Goal: Task Accomplishment & Management: Complete application form

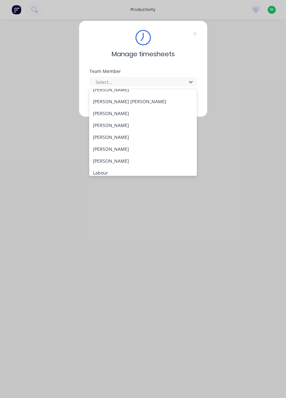
scroll to position [103, 0]
click at [117, 161] on div "[PERSON_NAME]" at bounding box center [143, 160] width 108 height 12
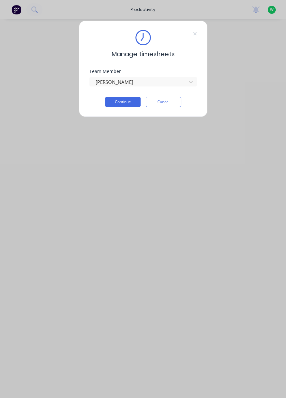
click at [126, 103] on button "Continue" at bounding box center [122, 102] width 35 height 10
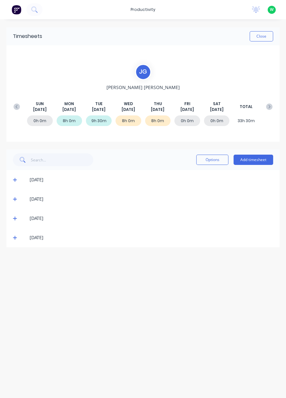
click at [254, 161] on button "Add timesheet" at bounding box center [254, 160] width 40 height 10
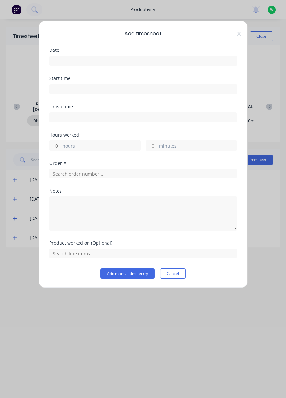
click at [97, 62] on input at bounding box center [143, 61] width 187 height 10
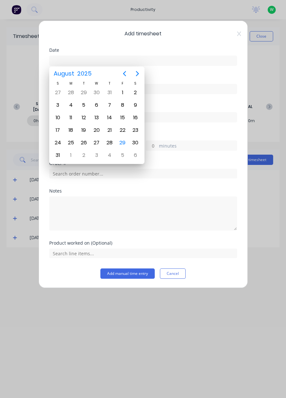
click at [125, 143] on div "29" at bounding box center [123, 143] width 10 height 10
type input "[DATE]"
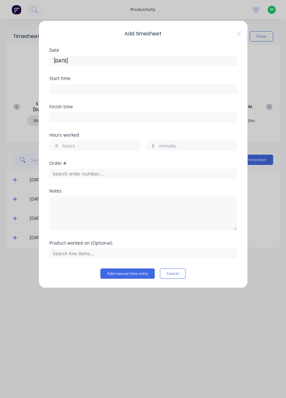
click at [96, 145] on label "hours" at bounding box center [101, 147] width 78 height 8
click at [61, 145] on input "hours" at bounding box center [55, 146] width 11 height 10
type input "8"
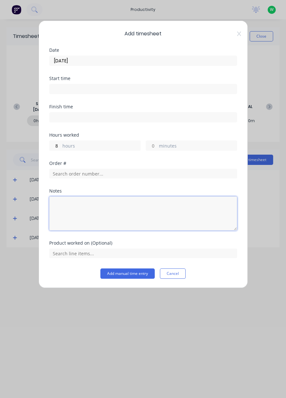
click at [102, 214] on textarea at bounding box center [143, 214] width 188 height 34
type textarea "Appin North deliveries and pans,dendrobium delivery"
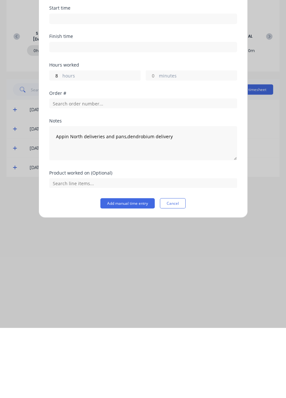
click at [133, 274] on button "Add manual time entry" at bounding box center [127, 274] width 54 height 10
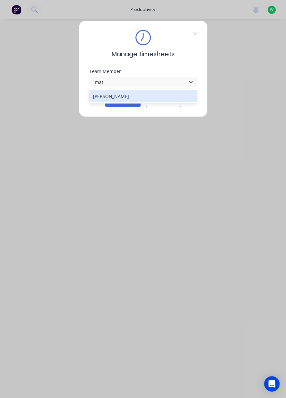
click at [142, 94] on div "[PERSON_NAME]" at bounding box center [143, 96] width 108 height 12
type input "mat"
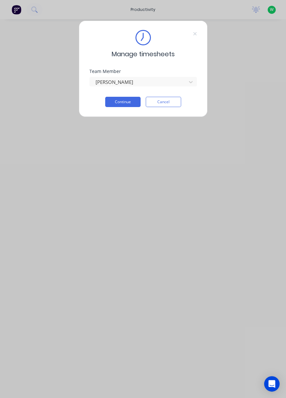
click at [127, 104] on button "Continue" at bounding box center [122, 102] width 35 height 10
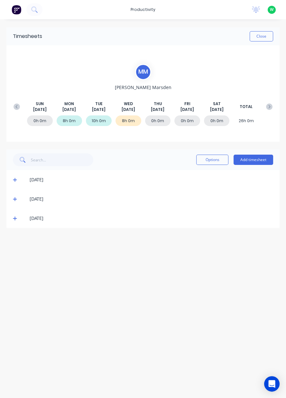
click at [259, 161] on button "Add timesheet" at bounding box center [254, 160] width 40 height 10
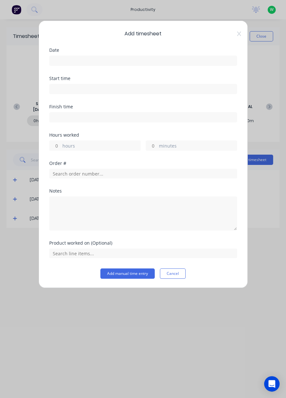
click at [182, 62] on input at bounding box center [143, 61] width 187 height 10
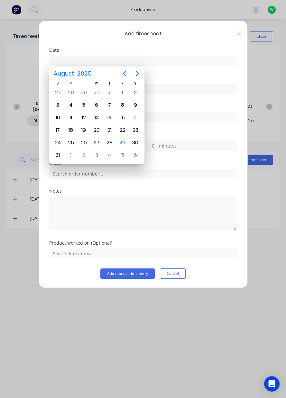
click at [239, 36] on icon at bounding box center [239, 33] width 4 height 5
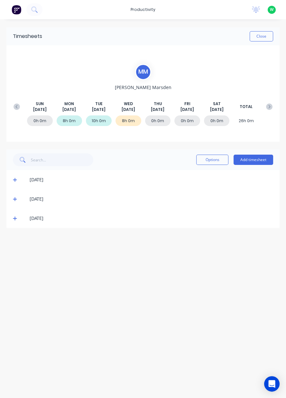
click at [253, 158] on button "Add timesheet" at bounding box center [254, 160] width 40 height 10
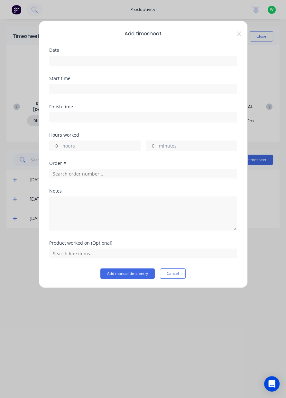
click at [172, 58] on input at bounding box center [143, 61] width 187 height 10
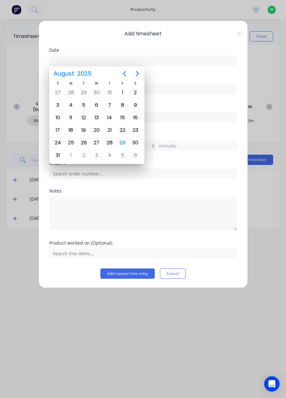
click at [122, 142] on div "29" at bounding box center [123, 143] width 10 height 10
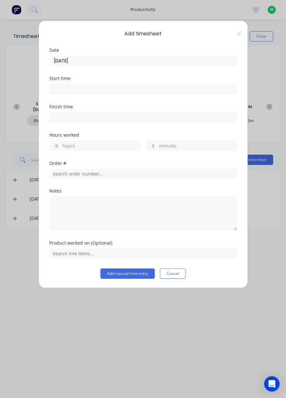
type input "[DATE]"
click at [103, 146] on label "hours" at bounding box center [101, 147] width 78 height 8
click at [61, 146] on input "hours" at bounding box center [55, 146] width 11 height 10
type input "7"
click at [169, 175] on input "text" at bounding box center [143, 174] width 188 height 10
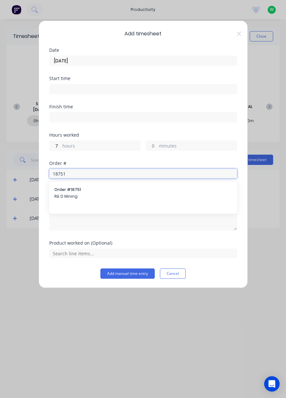
type input "18751"
click at [101, 196] on span "R& D Mining" at bounding box center [143, 197] width 178 height 6
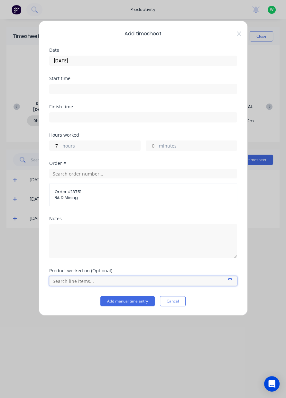
click at [89, 283] on input "text" at bounding box center [143, 281] width 188 height 10
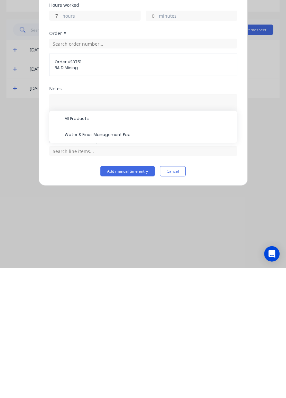
click at [109, 265] on span "Water & Fines Management Pod" at bounding box center [148, 265] width 167 height 6
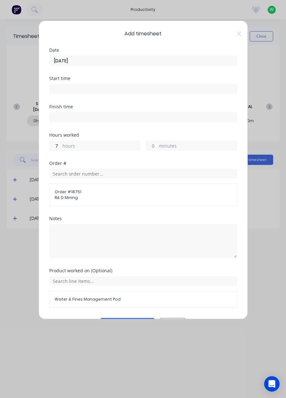
scroll to position [17, 0]
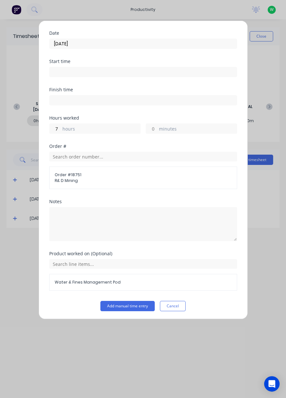
click at [285, 3] on div "Add timesheet Date [DATE] Start time Finish time Hours worked 7 hours minutes O…" at bounding box center [143, 199] width 286 height 398
click at [128, 305] on button "Add manual time entry" at bounding box center [127, 306] width 54 height 10
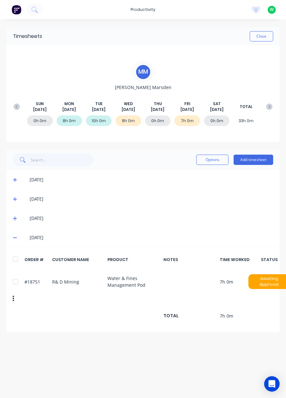
click at [250, 161] on button "Add timesheet" at bounding box center [254, 160] width 40 height 10
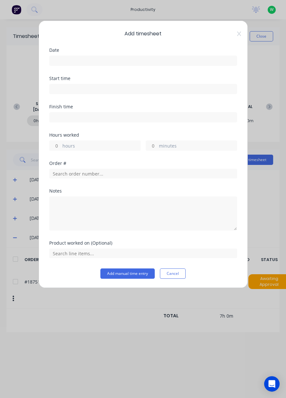
click at [189, 59] on input at bounding box center [143, 61] width 187 height 10
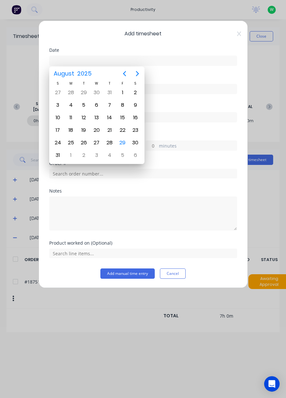
click at [125, 139] on div "29" at bounding box center [123, 143] width 10 height 10
type input "[DATE]"
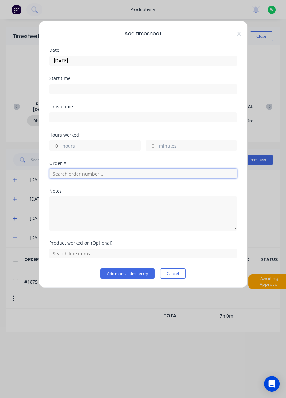
click at [118, 172] on input "text" at bounding box center [143, 174] width 188 height 10
type input "1"
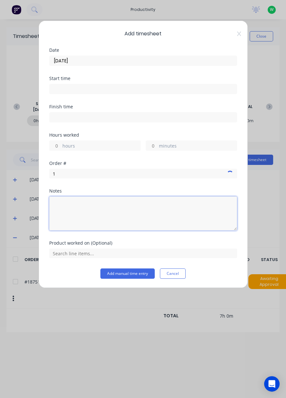
click at [85, 208] on textarea at bounding box center [143, 214] width 188 height 34
type textarea "Clean and tidy up"
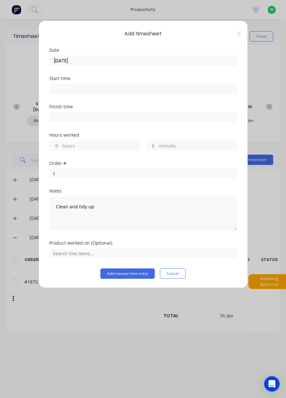
click at [130, 278] on button "Add manual time entry" at bounding box center [127, 274] width 54 height 10
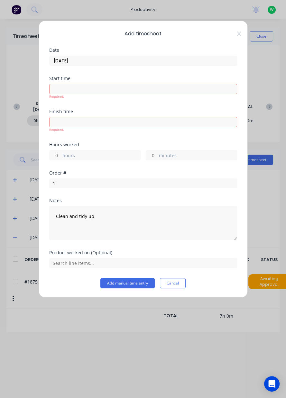
click at [132, 281] on button "Add manual time entry" at bounding box center [127, 283] width 54 height 10
click at [131, 281] on button "Add manual time entry" at bounding box center [127, 283] width 54 height 10
click at [122, 285] on button "Add manual time entry" at bounding box center [127, 283] width 54 height 10
click at [112, 156] on label "hours" at bounding box center [101, 156] width 78 height 8
click at [61, 156] on input "hours" at bounding box center [55, 156] width 11 height 10
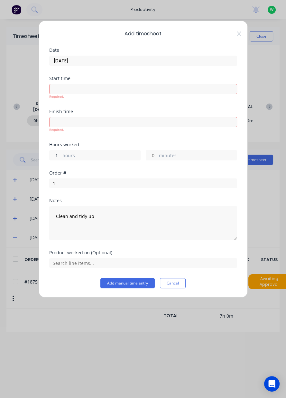
type input "1"
click at [187, 171] on div "Order # 1" at bounding box center [143, 179] width 188 height 17
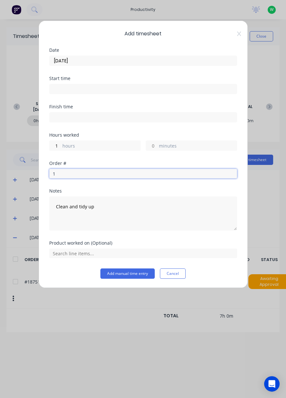
click at [211, 170] on input "1" at bounding box center [143, 174] width 188 height 10
click at [156, 170] on input "1" at bounding box center [143, 174] width 188 height 10
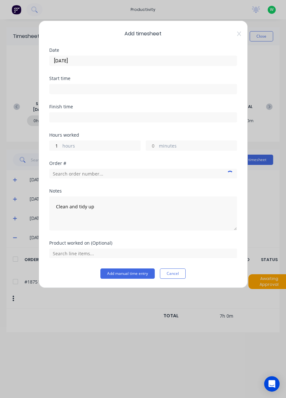
click at [145, 273] on button "Add manual time entry" at bounding box center [127, 274] width 54 height 10
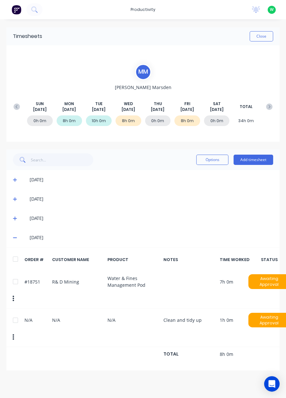
click at [259, 157] on button "Add timesheet" at bounding box center [254, 160] width 40 height 10
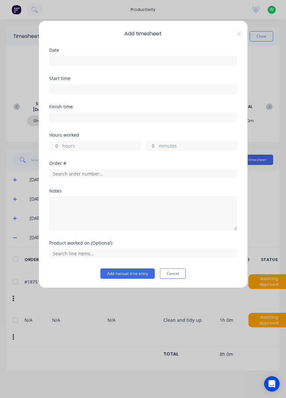
click at [164, 60] on input at bounding box center [143, 61] width 187 height 10
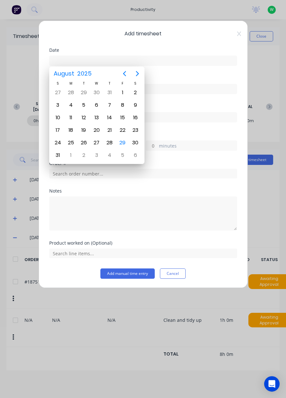
click at [107, 140] on div "28" at bounding box center [110, 143] width 10 height 10
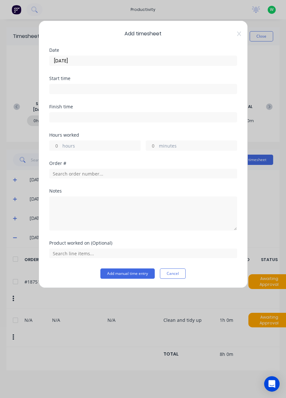
type input "[DATE]"
click at [96, 148] on label "hours" at bounding box center [101, 147] width 78 height 8
click at [61, 148] on input "hours" at bounding box center [55, 146] width 11 height 10
type input "8"
click at [87, 182] on div "Order #" at bounding box center [143, 175] width 188 height 28
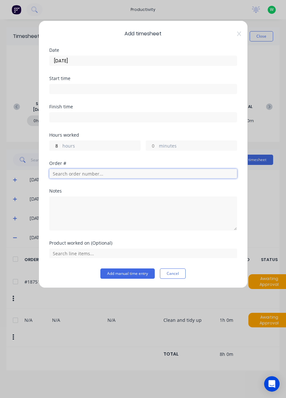
click at [111, 172] on input "text" at bounding box center [143, 174] width 188 height 10
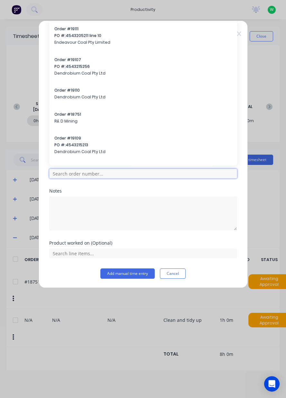
click at [86, 176] on input "text" at bounding box center [143, 174] width 188 height 10
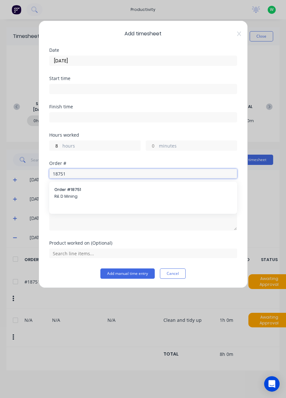
type input "18751"
click at [93, 189] on span "Order # 18751" at bounding box center [143, 190] width 178 height 6
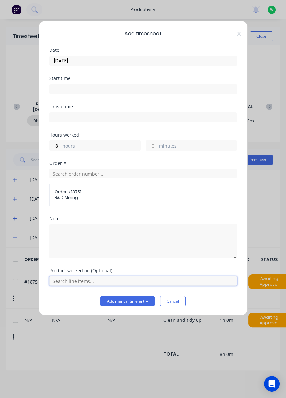
click at [86, 278] on input "text" at bounding box center [143, 281] width 188 height 10
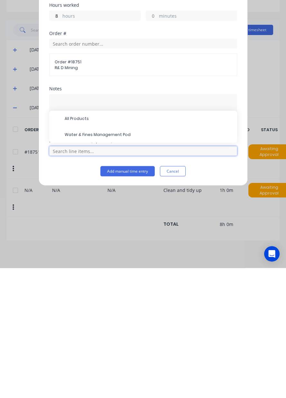
scroll to position [16, 0]
click at [109, 263] on span "Water & Fines Management Pod" at bounding box center [148, 265] width 167 height 6
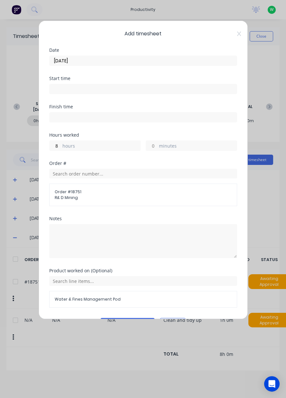
scroll to position [17, 0]
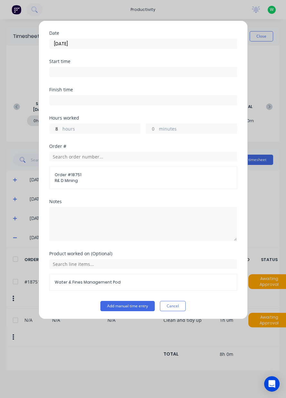
click at [132, 304] on button "Add manual time entry" at bounding box center [127, 306] width 54 height 10
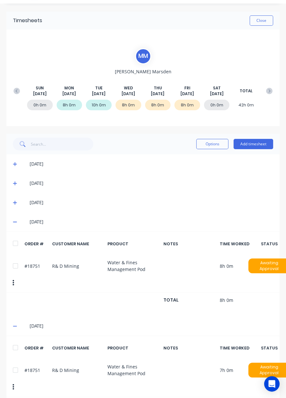
scroll to position [0, 0]
